Goal: Task Accomplishment & Management: Manage account settings

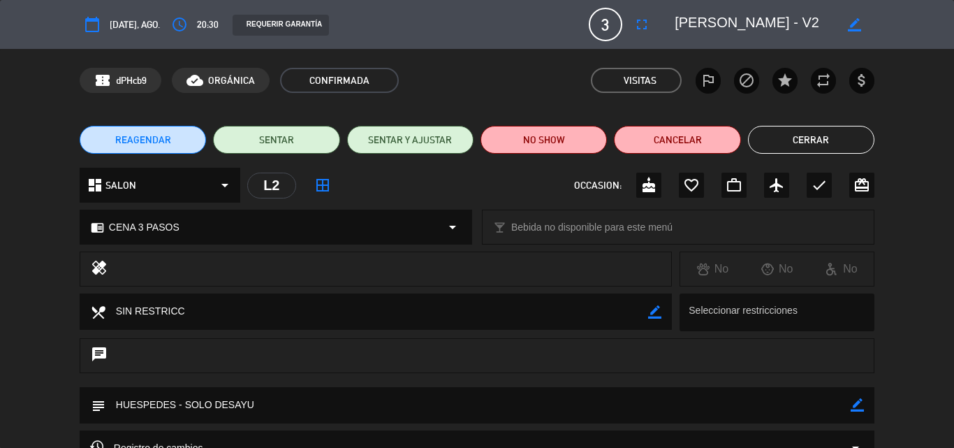
click at [838, 136] on button "Cerrar" at bounding box center [811, 140] width 126 height 28
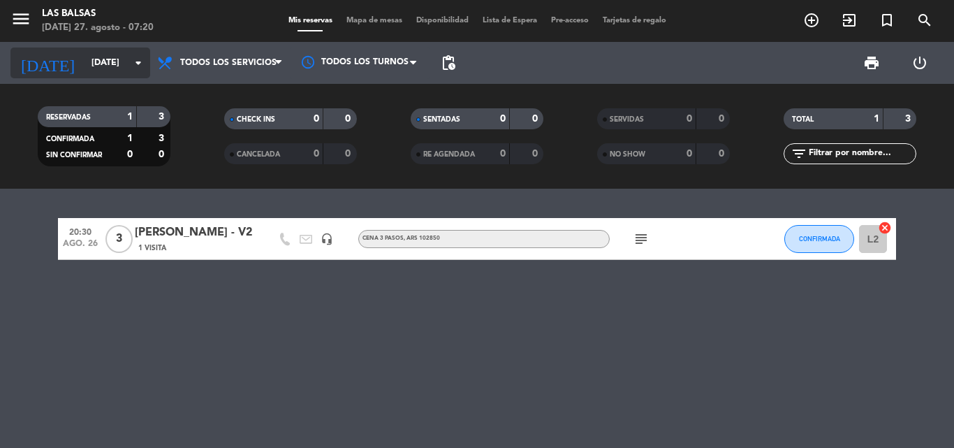
click at [115, 65] on input "[DATE]" at bounding box center [143, 63] width 118 height 24
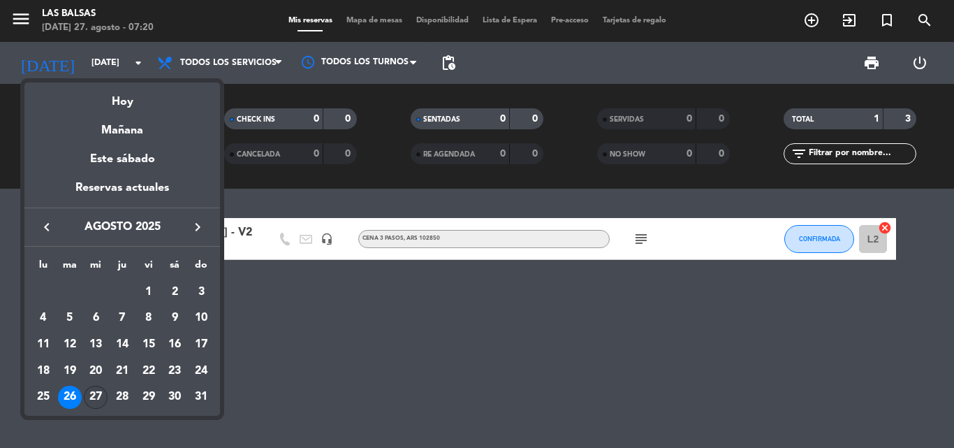
click at [91, 394] on div "27" at bounding box center [96, 397] width 24 height 24
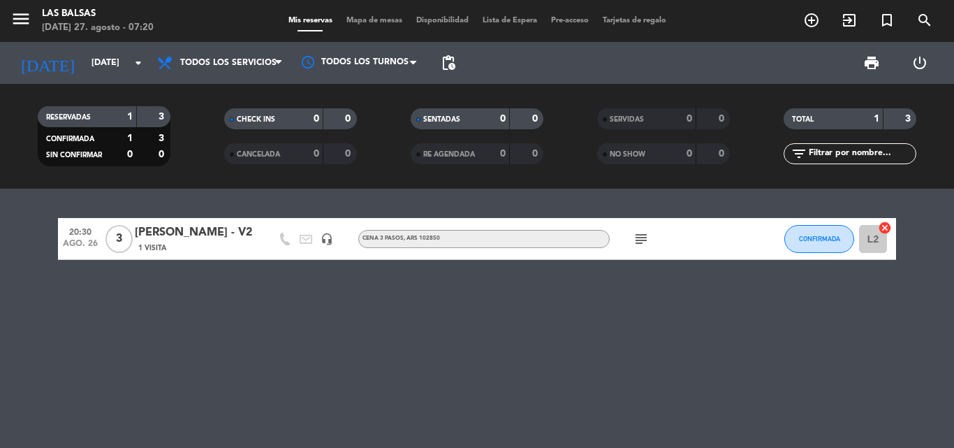
type input "mié. 27 ago."
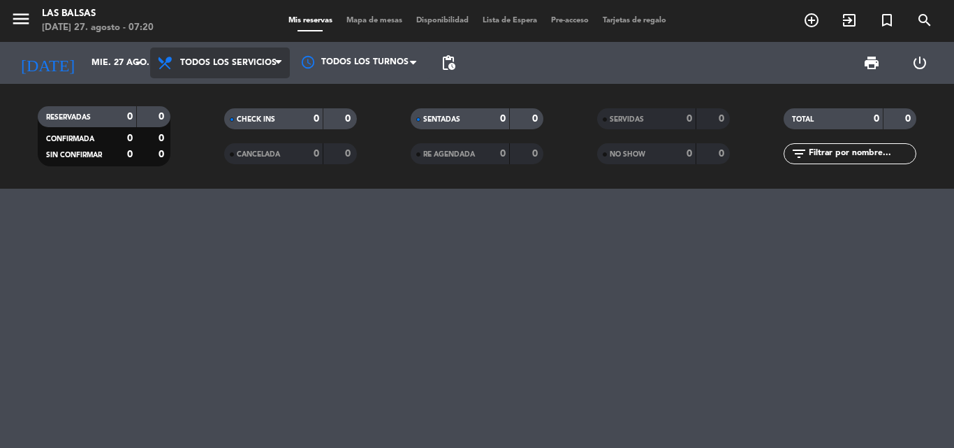
click at [272, 60] on span "Todos los servicios" at bounding box center [228, 63] width 96 height 10
click at [240, 98] on div "menu Las Balsas [DATE] 27. agosto - 07:20 Mis reservas Mapa de mesas Disponibil…" at bounding box center [477, 94] width 954 height 189
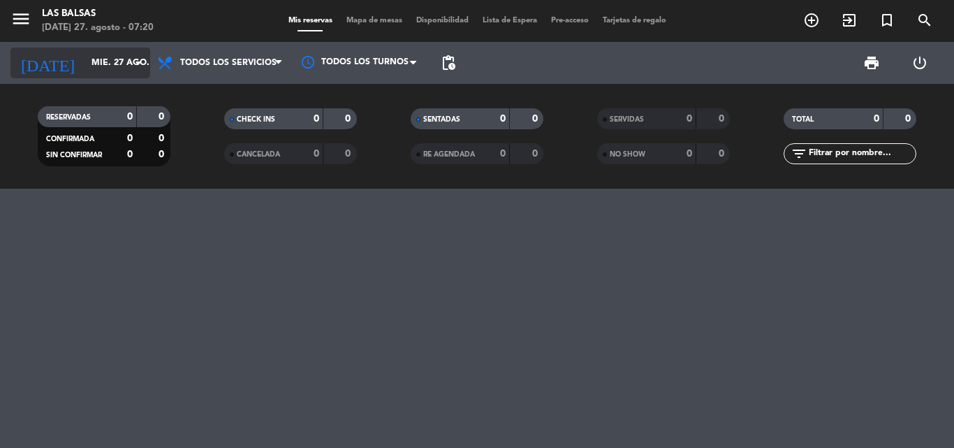
click at [115, 68] on input "mié. 27 ago." at bounding box center [143, 63] width 118 height 24
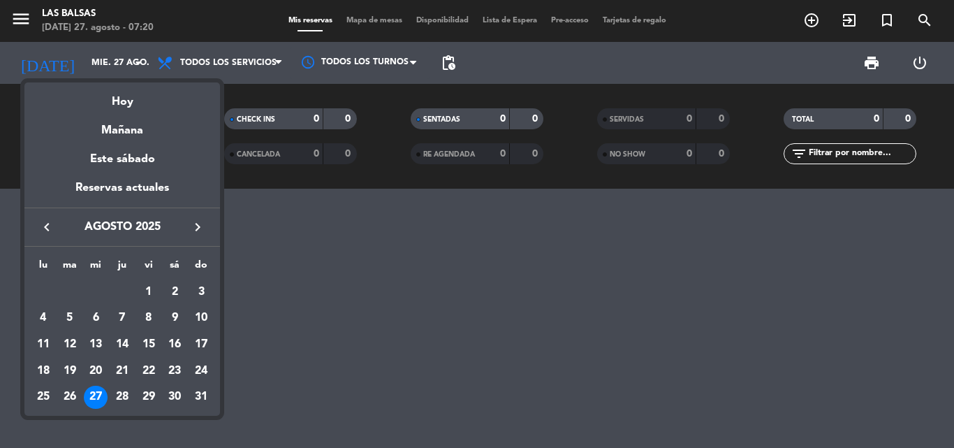
click at [98, 396] on div "27" at bounding box center [96, 397] width 24 height 24
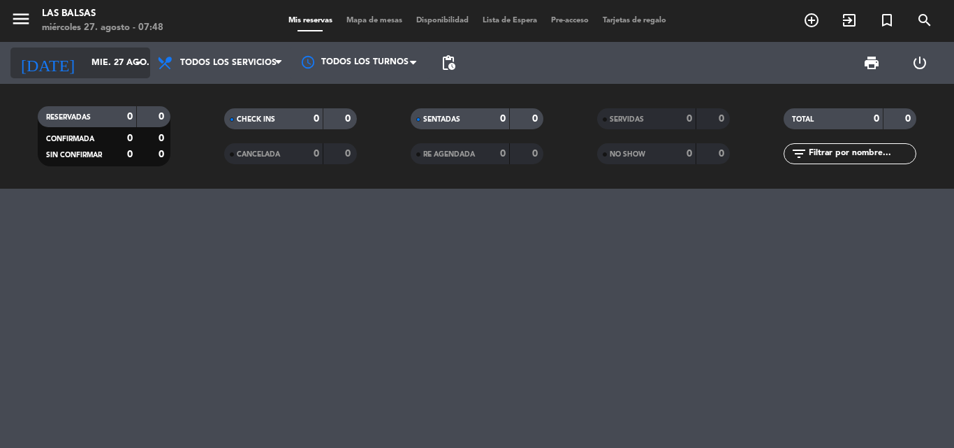
click at [114, 57] on input "mié. 27 ago." at bounding box center [143, 63] width 118 height 24
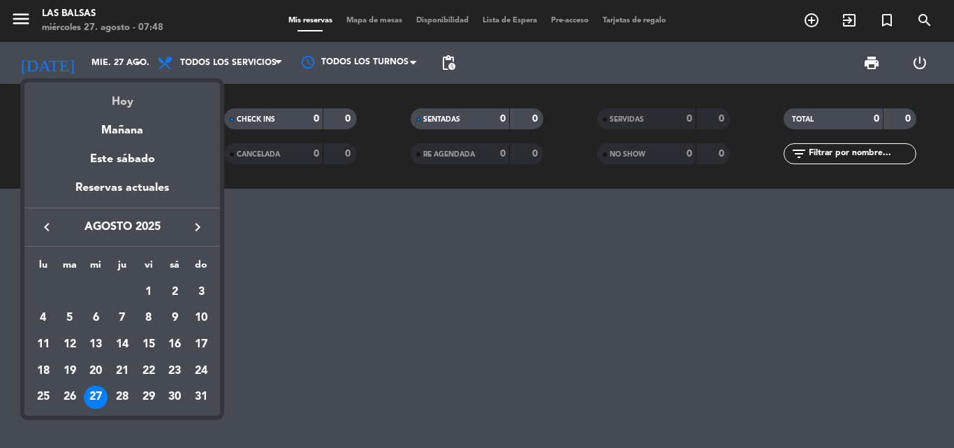
drag, startPoint x: 118, startPoint y: 89, endPoint x: 122, endPoint y: 99, distance: 11.0
click at [122, 99] on div "Hoy" at bounding box center [122, 96] width 196 height 29
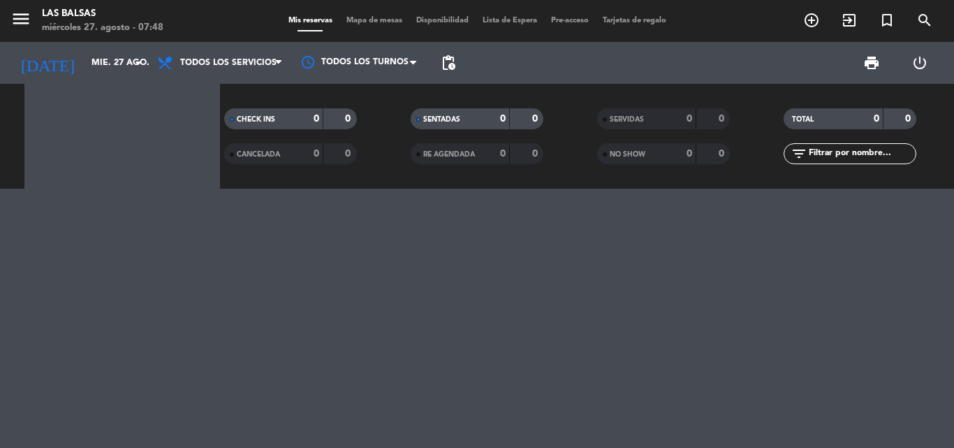
click at [122, 99] on div "RESERVADAS 0 0 CONFIRMADA 0 0 SIN CONFIRMAR 0 0" at bounding box center [103, 136] width 186 height 77
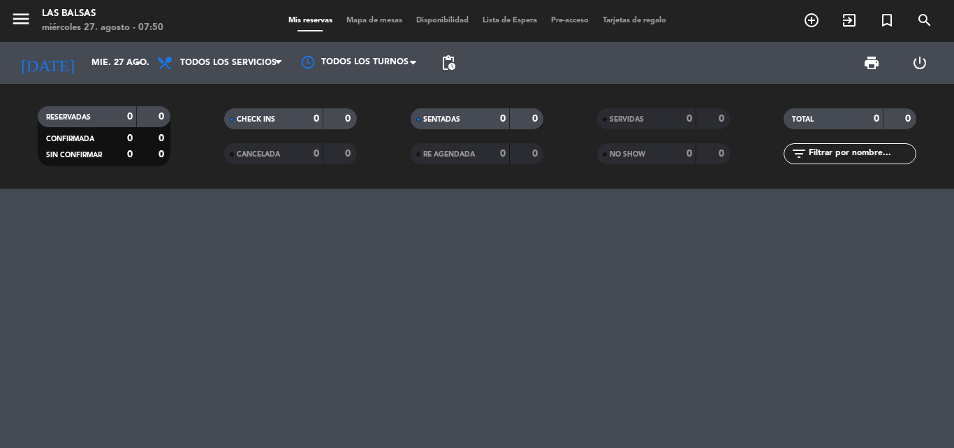
click at [446, 343] on div at bounding box center [477, 318] width 954 height 259
